Goal: Find specific page/section: Find specific page/section

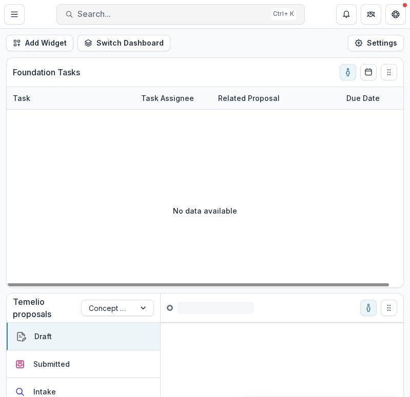
click at [187, 16] on span "Search..." at bounding box center [171, 14] width 189 height 10
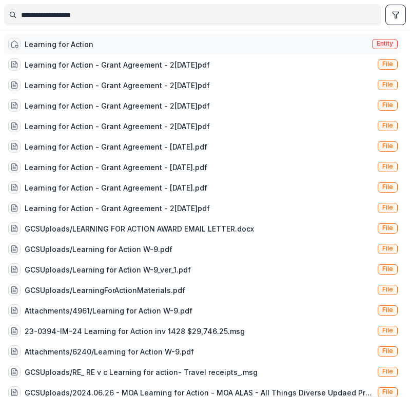
type input "**********"
click at [76, 42] on div "Learning for Action" at bounding box center [59, 44] width 69 height 11
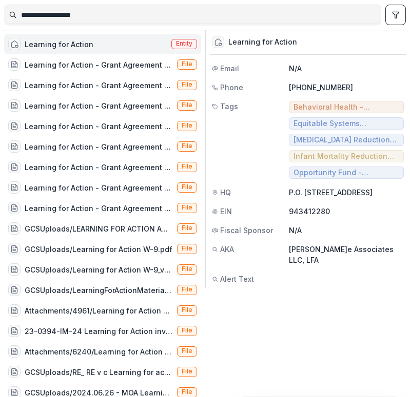
click at [91, 40] on div "Learning for Action Entity" at bounding box center [102, 44] width 197 height 21
